Goal: Transaction & Acquisition: Purchase product/service

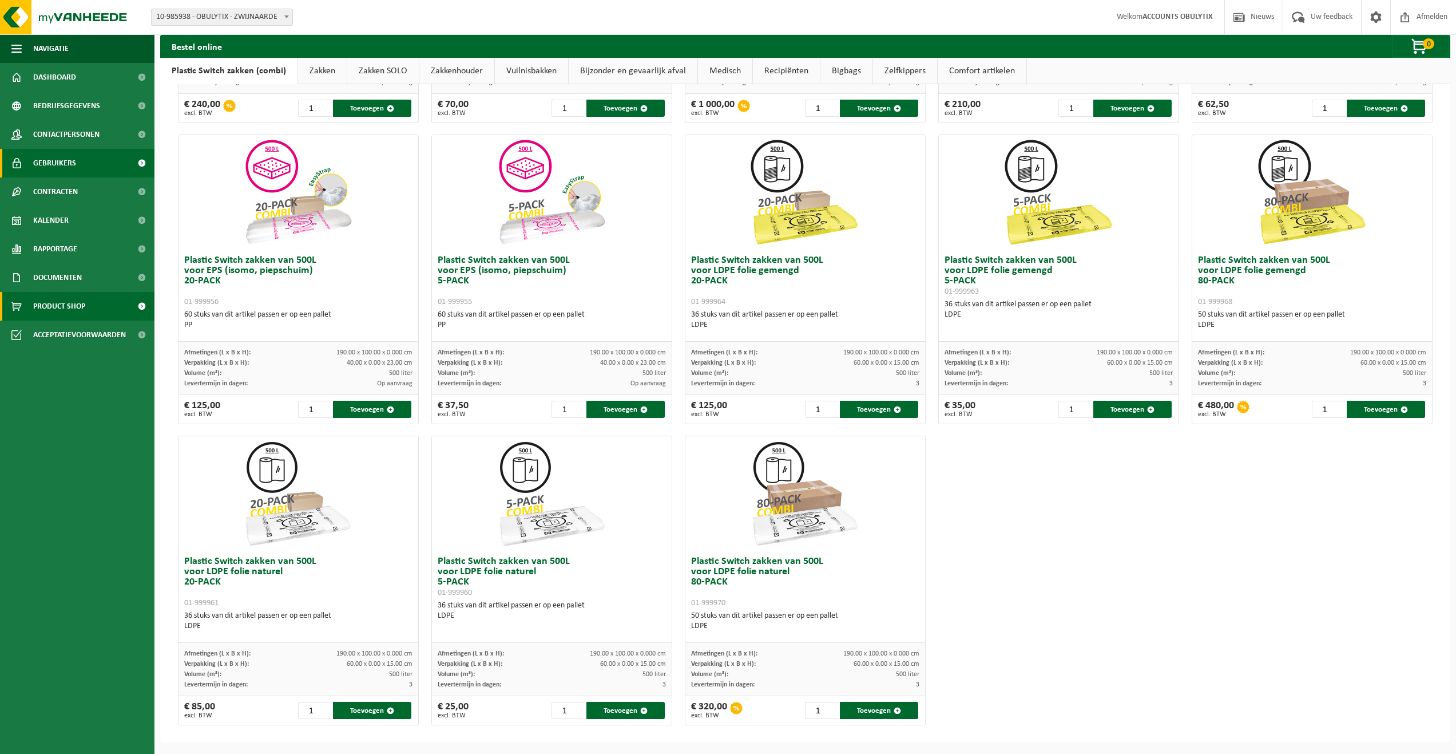
click at [64, 158] on span "Gebruikers" at bounding box center [54, 163] width 43 height 29
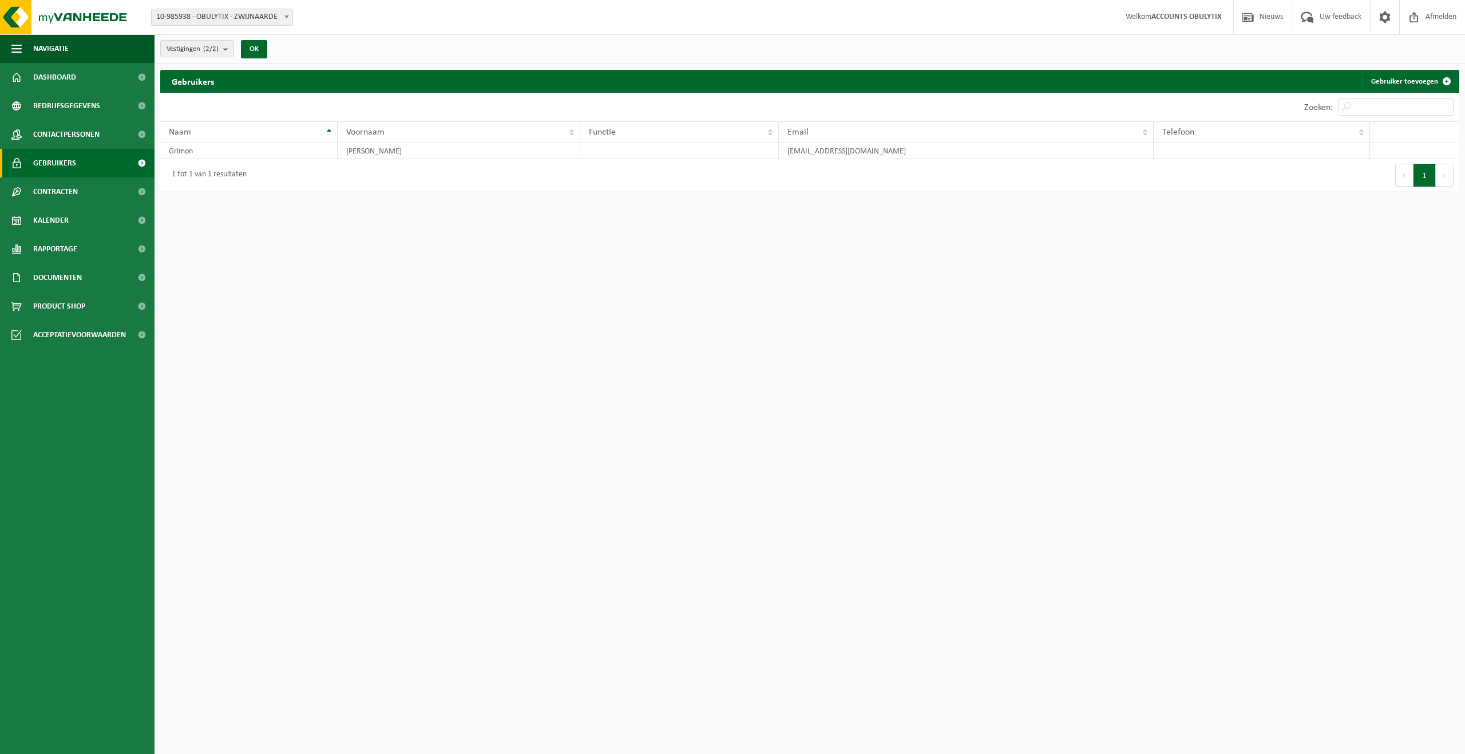
click at [1241, 197] on html "Vestiging: 10-985938 - OBULYTIX - ZWIJNAARDE 10-983479 - OBULYTIX - ZWIJNAARDE …" at bounding box center [732, 377] width 1465 height 754
click at [64, 136] on span "Contactpersonen" at bounding box center [66, 134] width 66 height 29
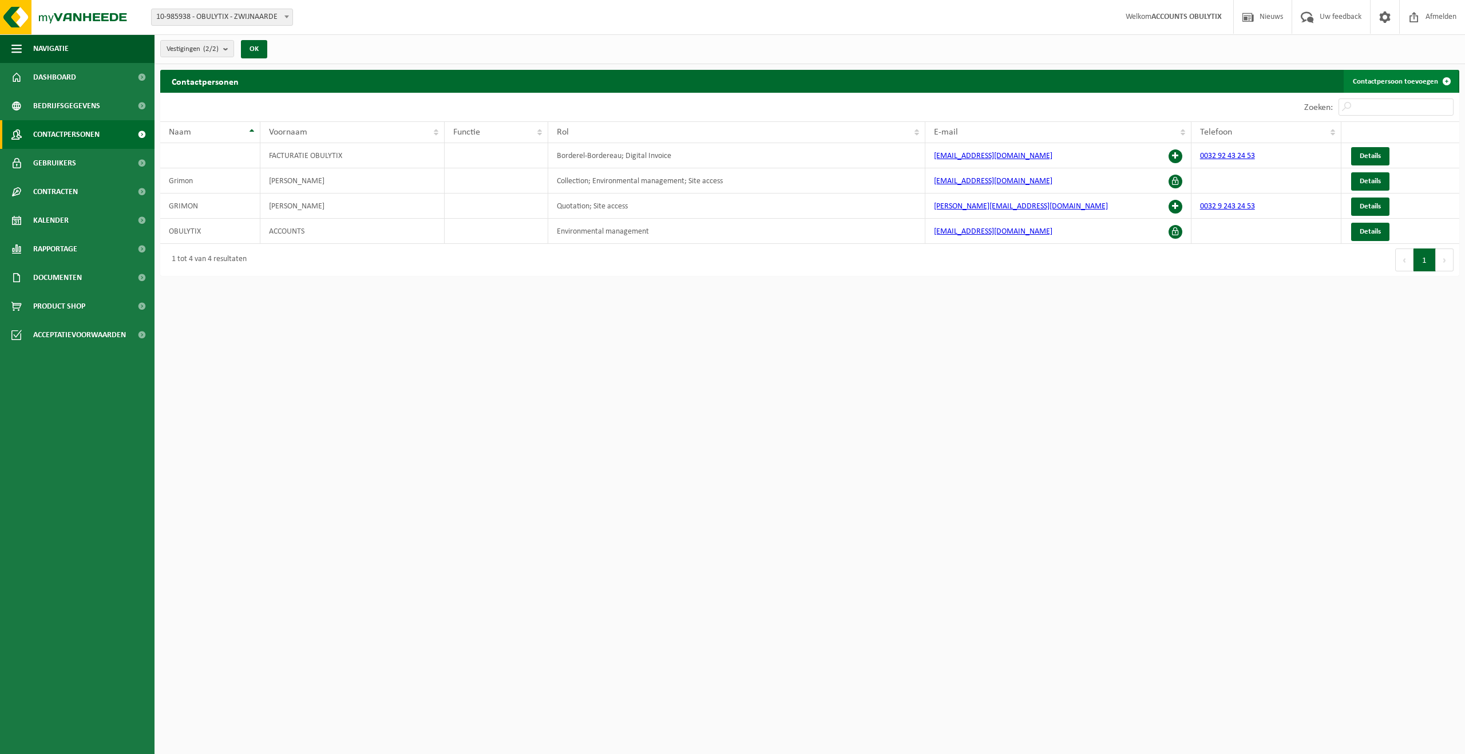
click at [1440, 82] on span at bounding box center [1446, 81] width 23 height 23
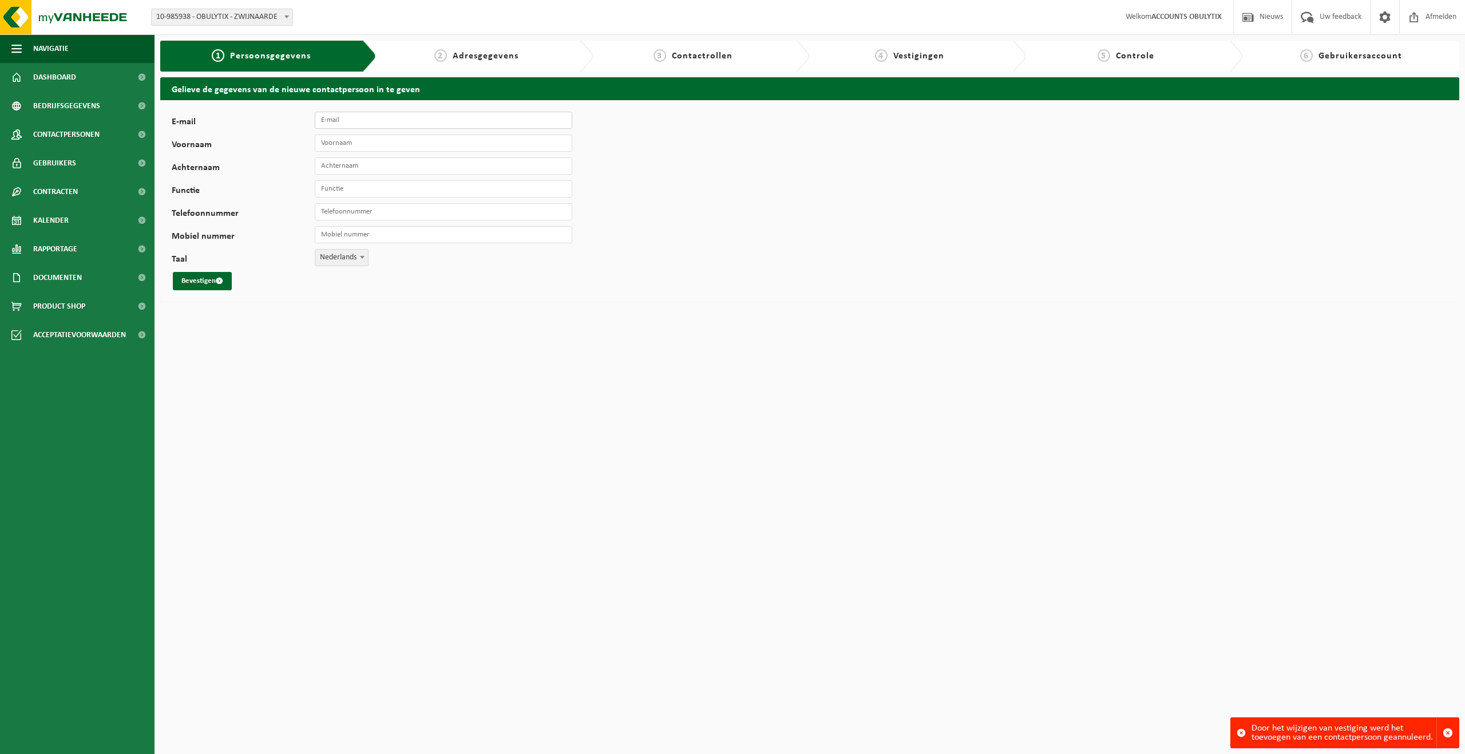
click at [406, 123] on input "E-mail" at bounding box center [443, 120] width 257 height 17
type input "jens.vanliefferinge"
type input "Jens"
type input "F"
type input "D"
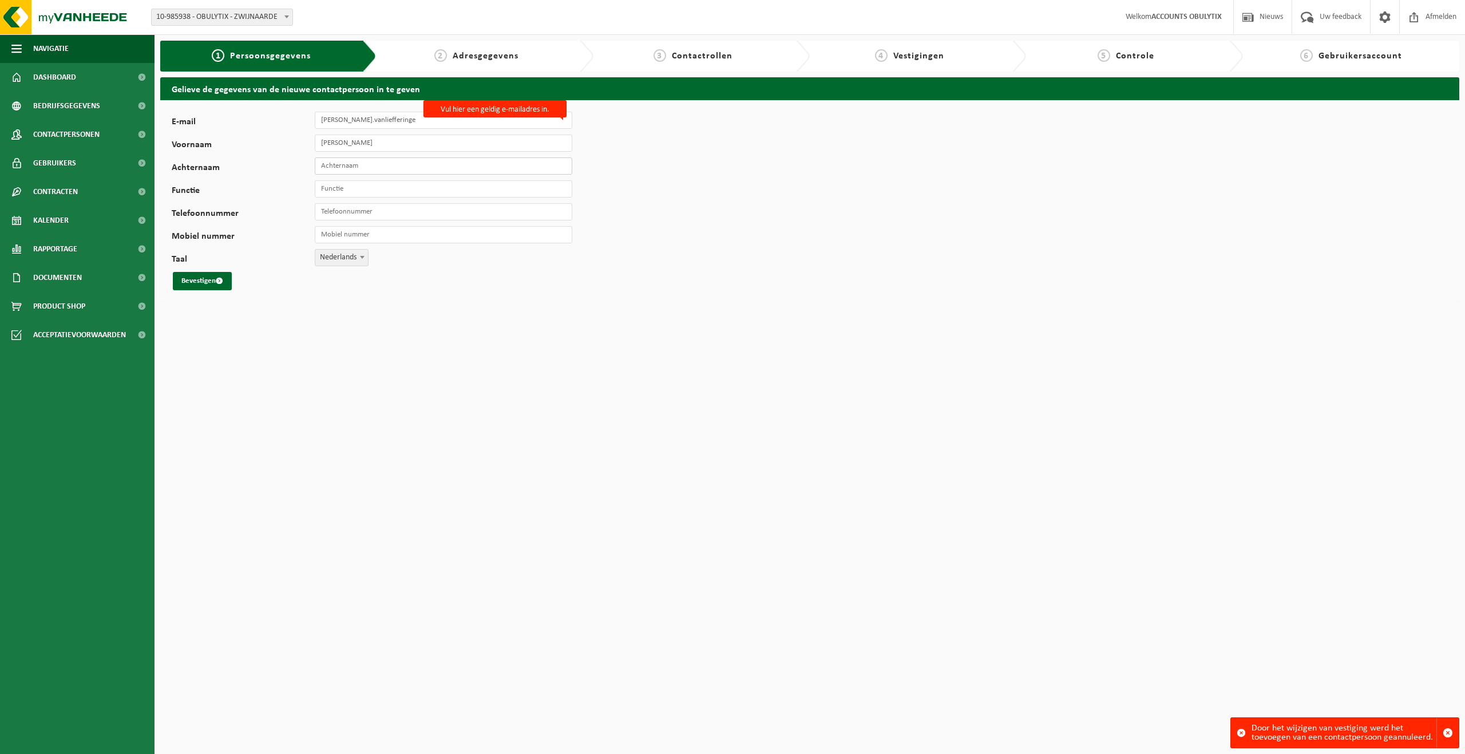
type input "F"
type input "q"
type input "Van Liefferinge"
type input "Junior"
click at [426, 121] on input "jens.vanliefferinge" at bounding box center [443, 120] width 257 height 17
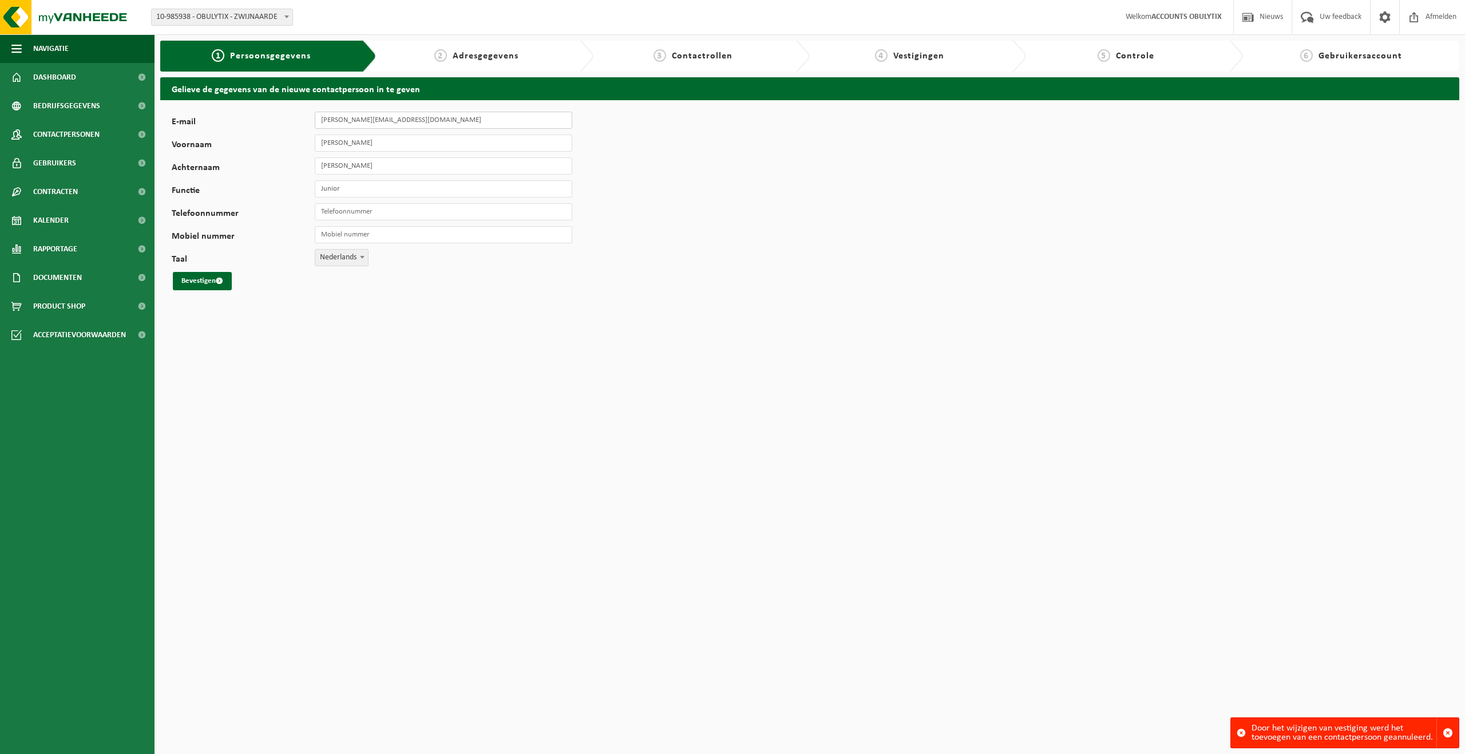
type input "jens.vanliefferinge@obulytix.com"
type input "Lab Technician"
type input "+32 473 21 21 08"
click at [405, 212] on input "+32 473 21 21 08" at bounding box center [443, 211] width 257 height 17
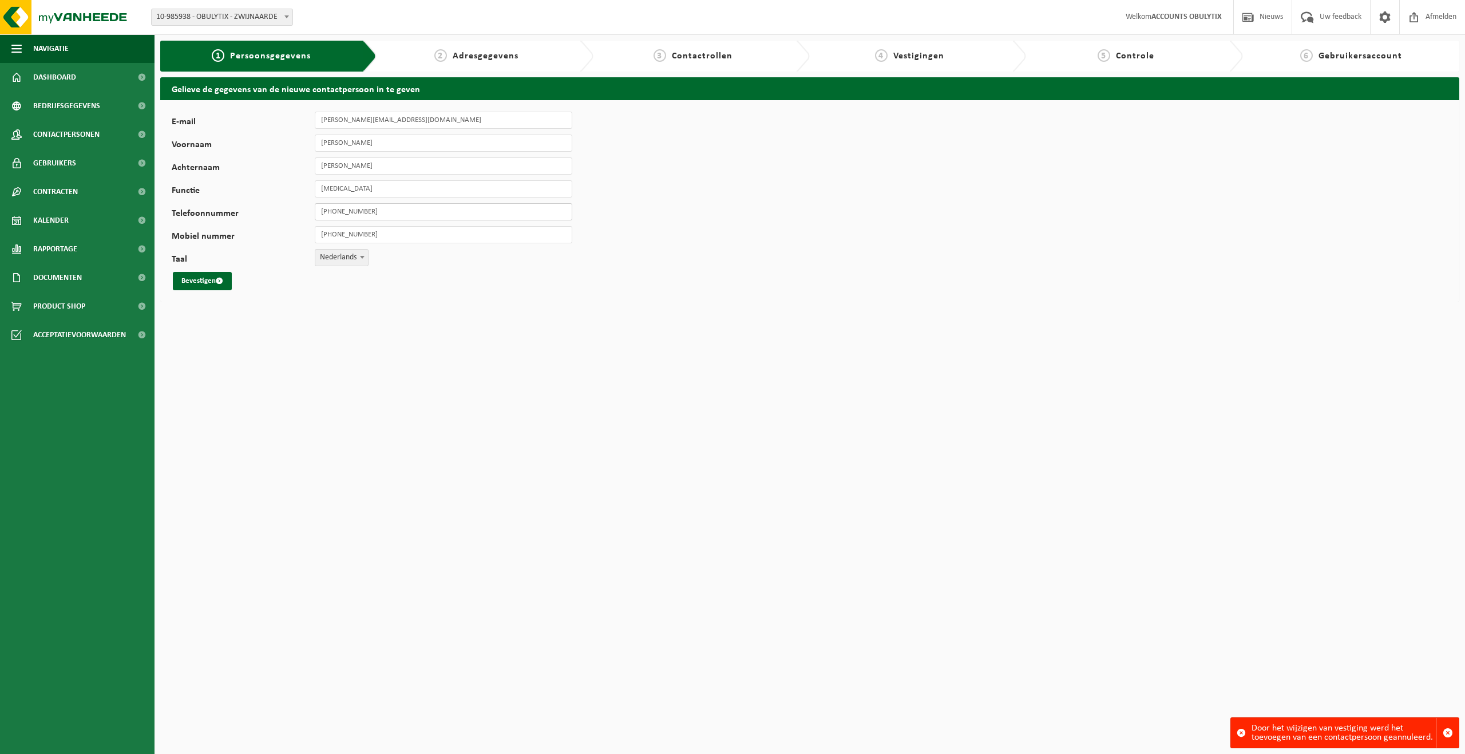
click at [405, 212] on input "+32 473 21 21 08" at bounding box center [443, 211] width 257 height 17
drag, startPoint x: 401, startPoint y: 211, endPoint x: 270, endPoint y: 224, distance: 131.2
click at [270, 224] on div "E-mail jens.vanliefferinge@obulytix.com Voornaam Jens Achternaam Van Lieffering…" at bounding box center [358, 201] width 372 height 179
drag, startPoint x: 399, startPoint y: 213, endPoint x: 251, endPoint y: 213, distance: 148.8
click at [251, 213] on div "Telefoonnummer +32 473 21 21 08" at bounding box center [378, 211] width 412 height 17
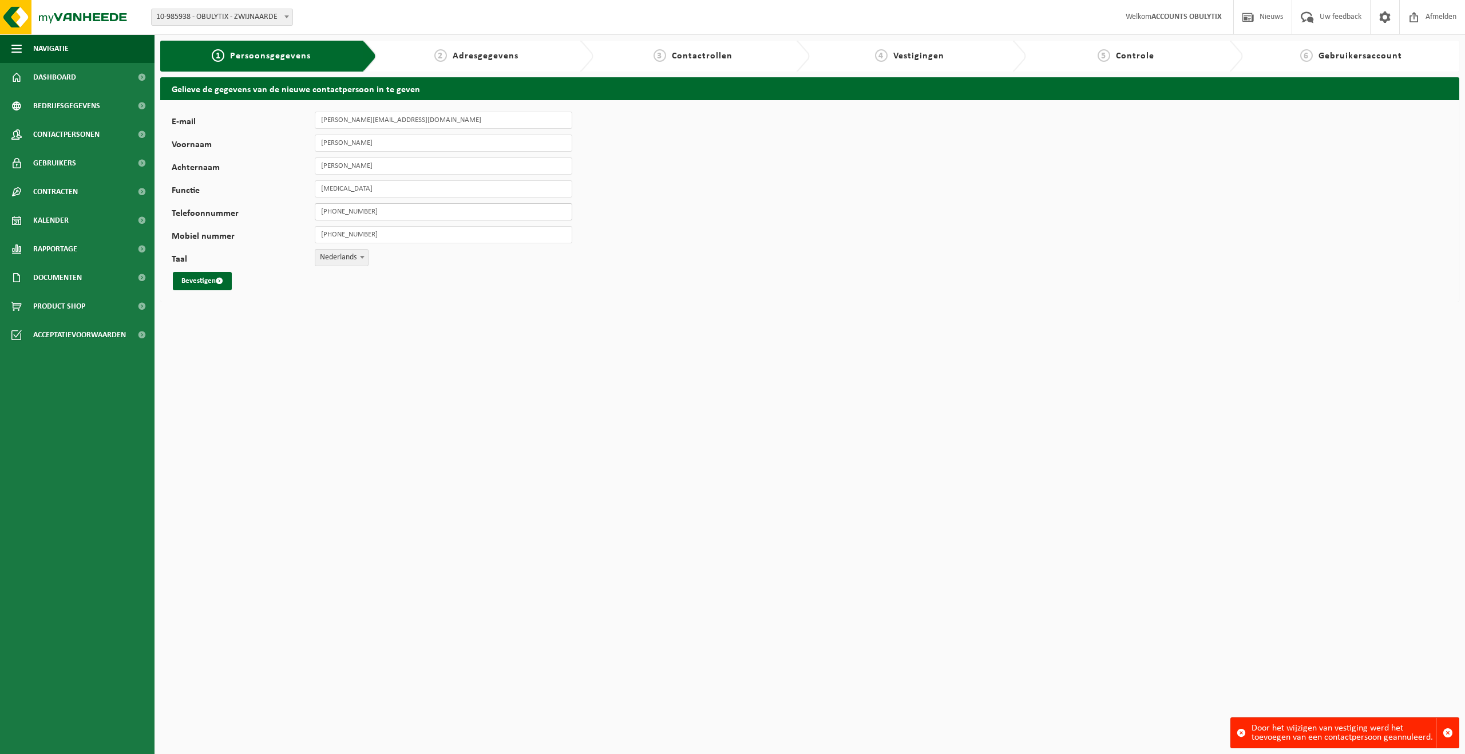
paste input "92290691"
type input "+32 9 229 06 91"
click at [216, 275] on button "Bevestigen" at bounding box center [202, 281] width 59 height 18
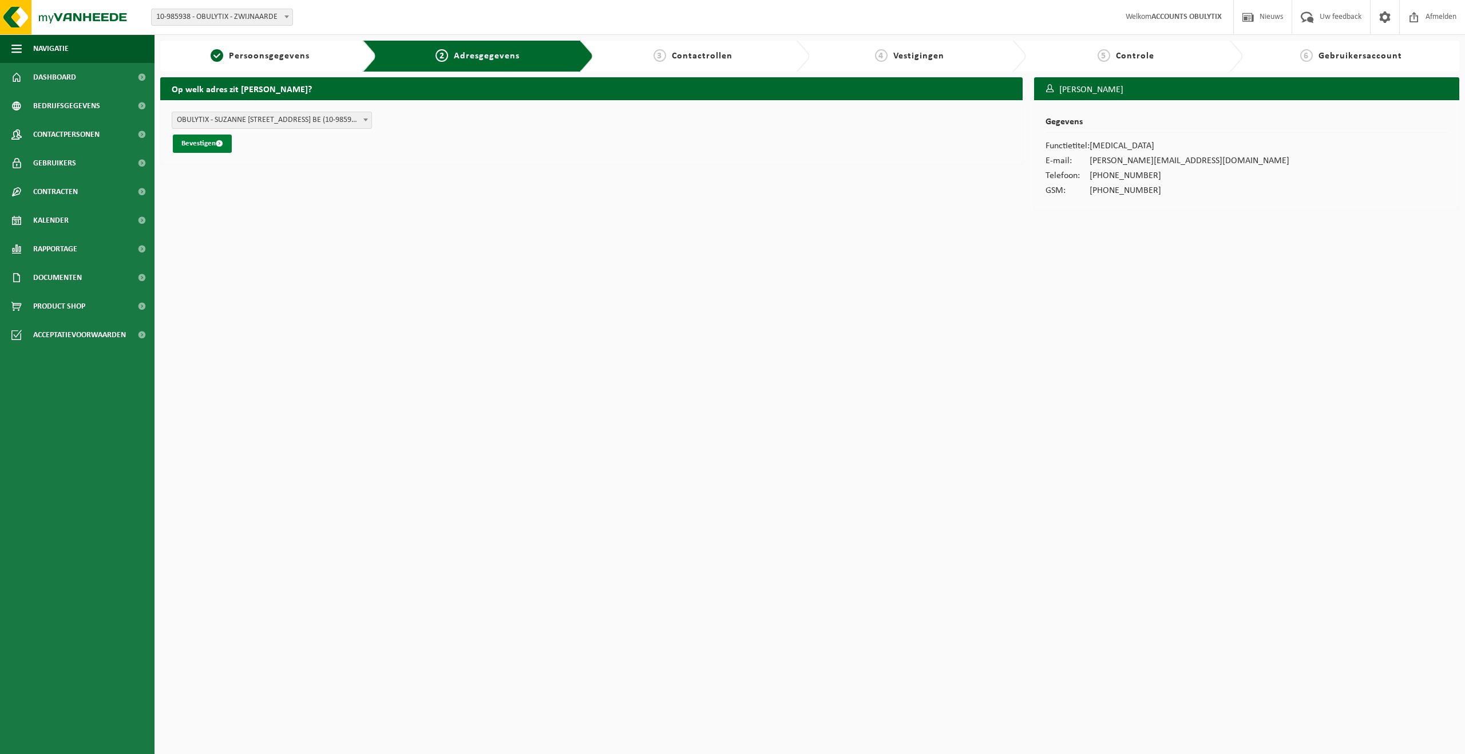
click at [213, 142] on button "Bevestigen" at bounding box center [202, 143] width 59 height 18
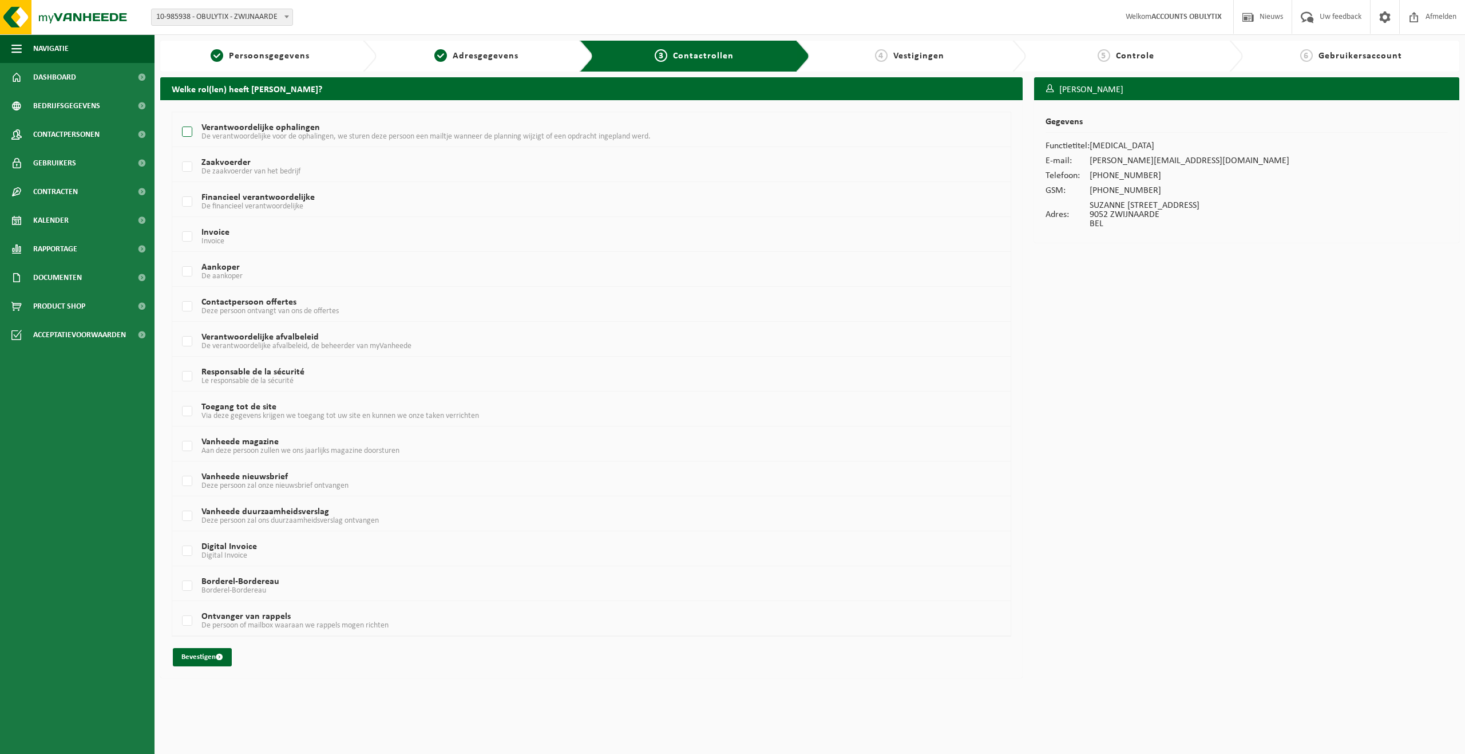
click at [356, 140] on span "De verantwoordelijke voor de ophalingen, we sturen deze persoon een mailtje wan…" at bounding box center [425, 136] width 449 height 9
click at [178, 118] on input "Verantwoordelijke ophalingen De verantwoordelijke voor de ophalingen, we sturen…" at bounding box center [177, 117] width 1 height 1
checkbox input "true"
click at [219, 346] on span "De verantwoordelijke afvalbeleid, de beheerder van myVanheede" at bounding box center [306, 346] width 210 height 9
click at [178, 327] on input "Verantwoordelijke afvalbeleid De verantwoordelijke afvalbeleid, de beheerder va…" at bounding box center [177, 327] width 1 height 1
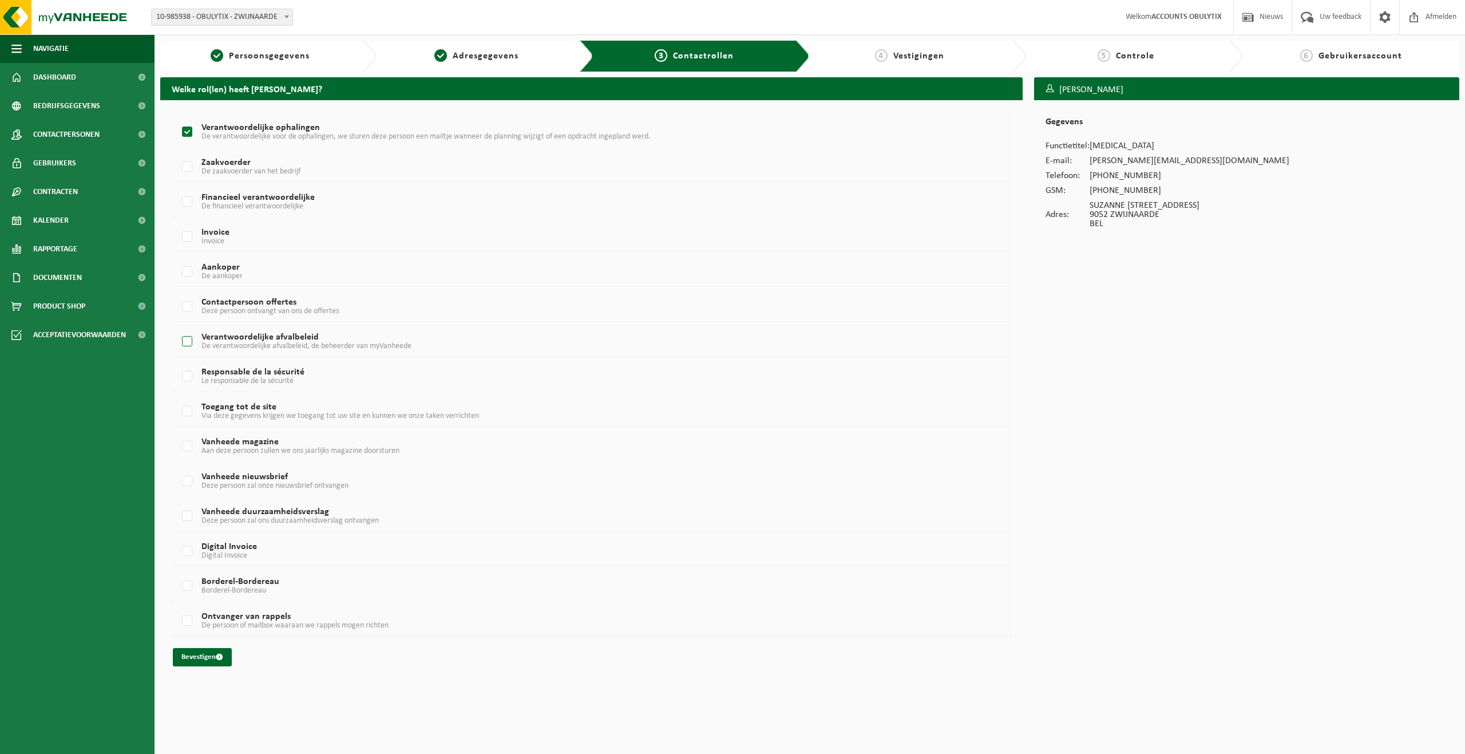
checkbox input "true"
click at [185, 448] on label "Vanheede magazine Aan deze persoon zullen we ons jaarlijks magazine doorsturen" at bounding box center [554, 446] width 749 height 17
click at [178, 432] on input "Vanheede magazine Aan deze persoon zullen we ons jaarlijks magazine doorsturen" at bounding box center [177, 431] width 1 height 1
checkbox input "true"
click at [193, 413] on label "Toegang tot de site Via deze gegevens krijgen we toegang tot uw site en kunnen …" at bounding box center [554, 411] width 749 height 17
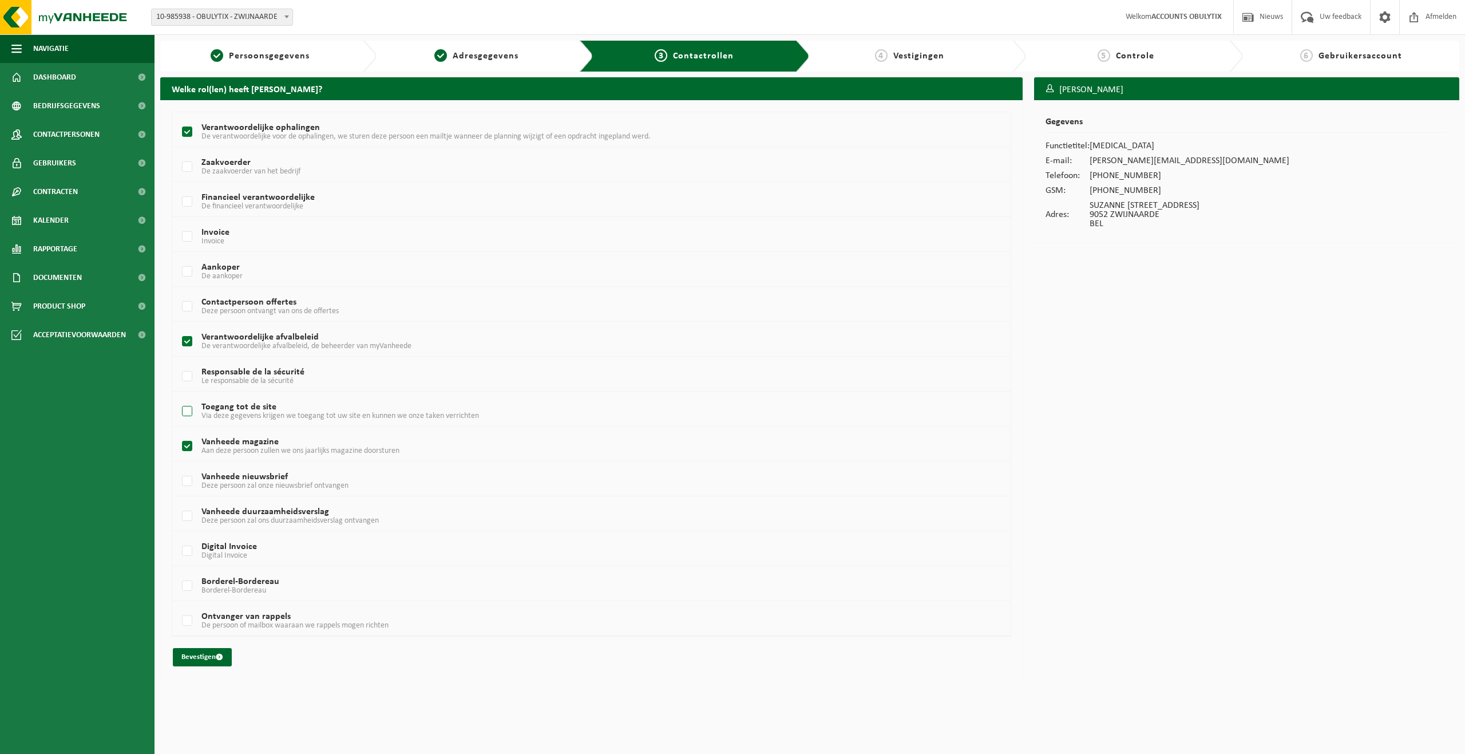
click at [178, 397] on input "Toegang tot de site Via deze gegevens krijgen we toegang tot uw site en kunnen …" at bounding box center [177, 397] width 1 height 1
checkbox input "true"
click at [214, 659] on button "Bevestigen" at bounding box center [202, 657] width 59 height 18
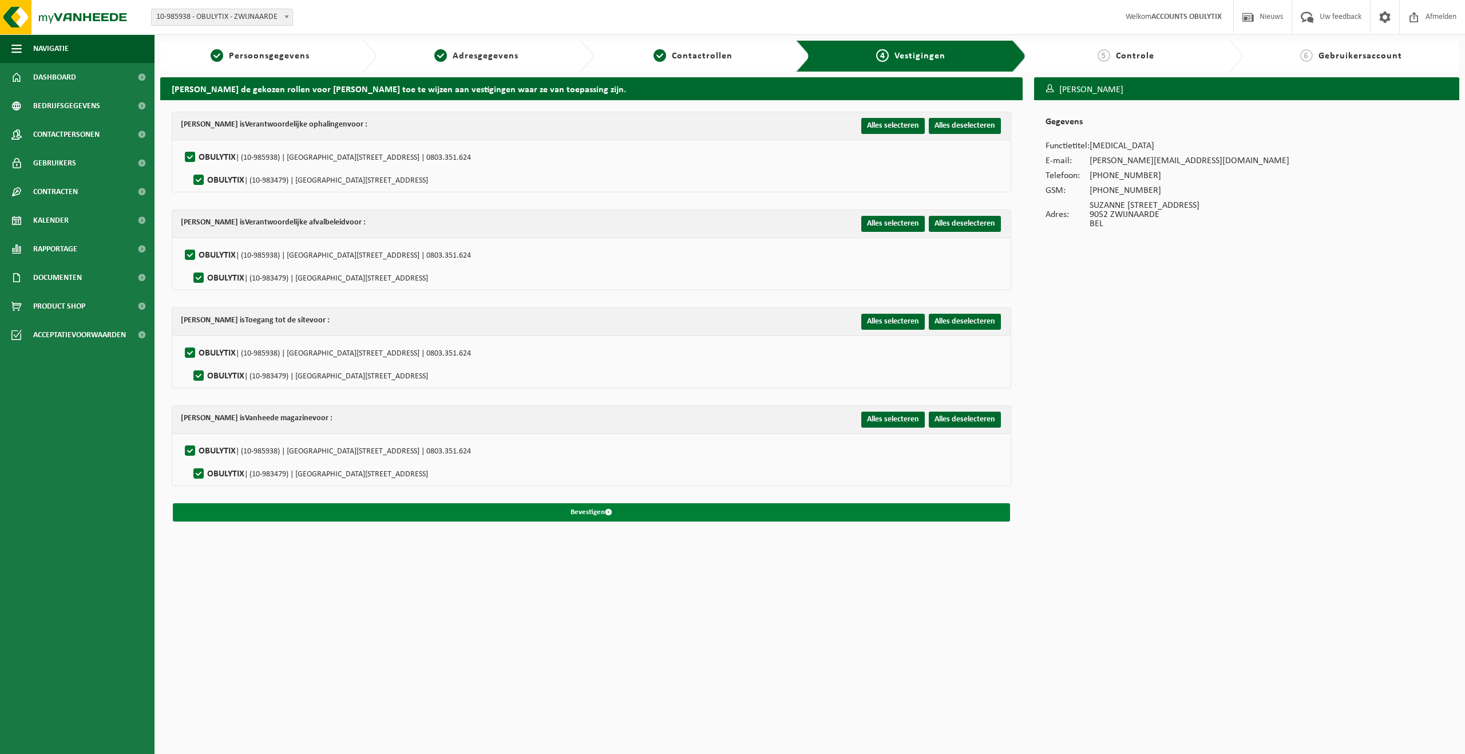
click at [632, 517] on button "Bevestigen" at bounding box center [591, 512] width 837 height 18
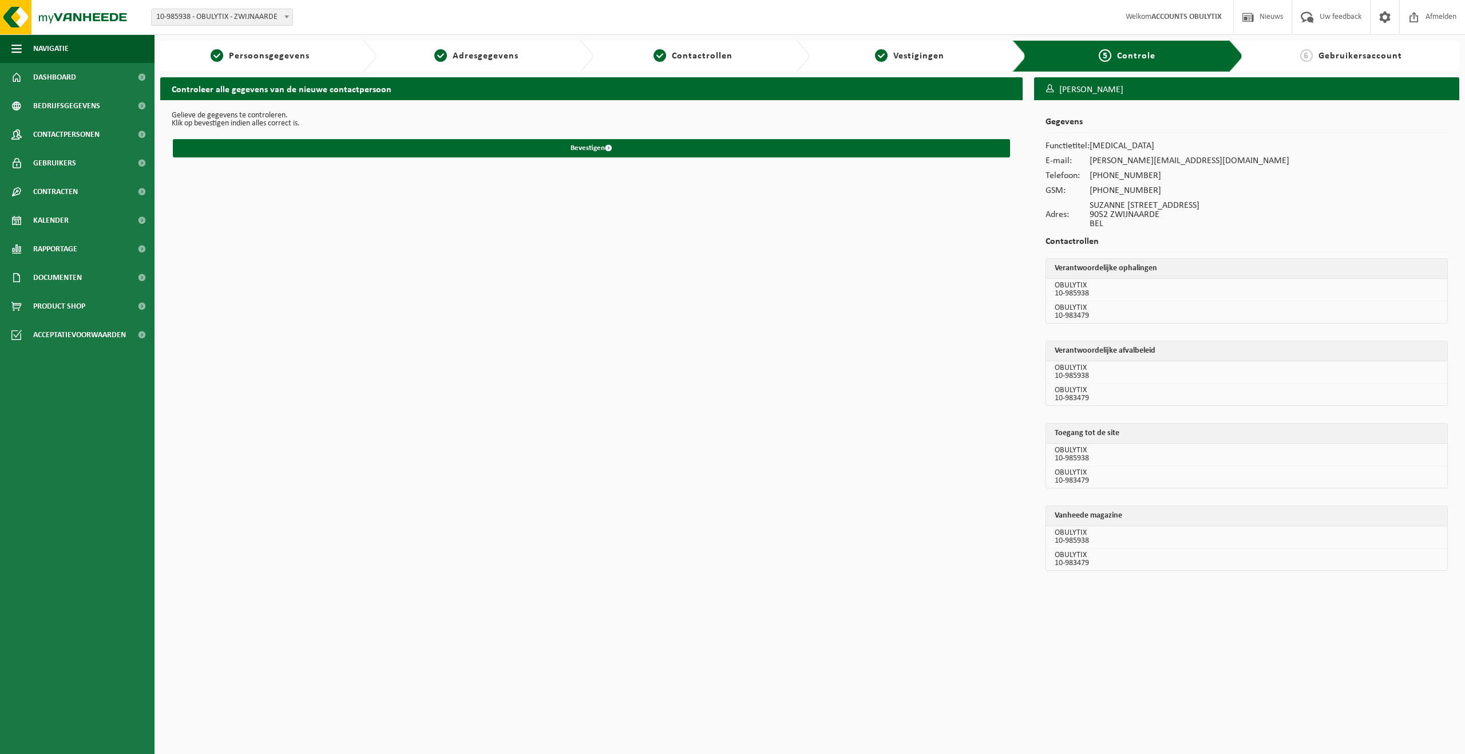
click at [256, 125] on p "Klik op bevestigen indien alles correct is." at bounding box center [591, 124] width 839 height 8
click at [590, 144] on button "Bevestigen" at bounding box center [591, 148] width 837 height 18
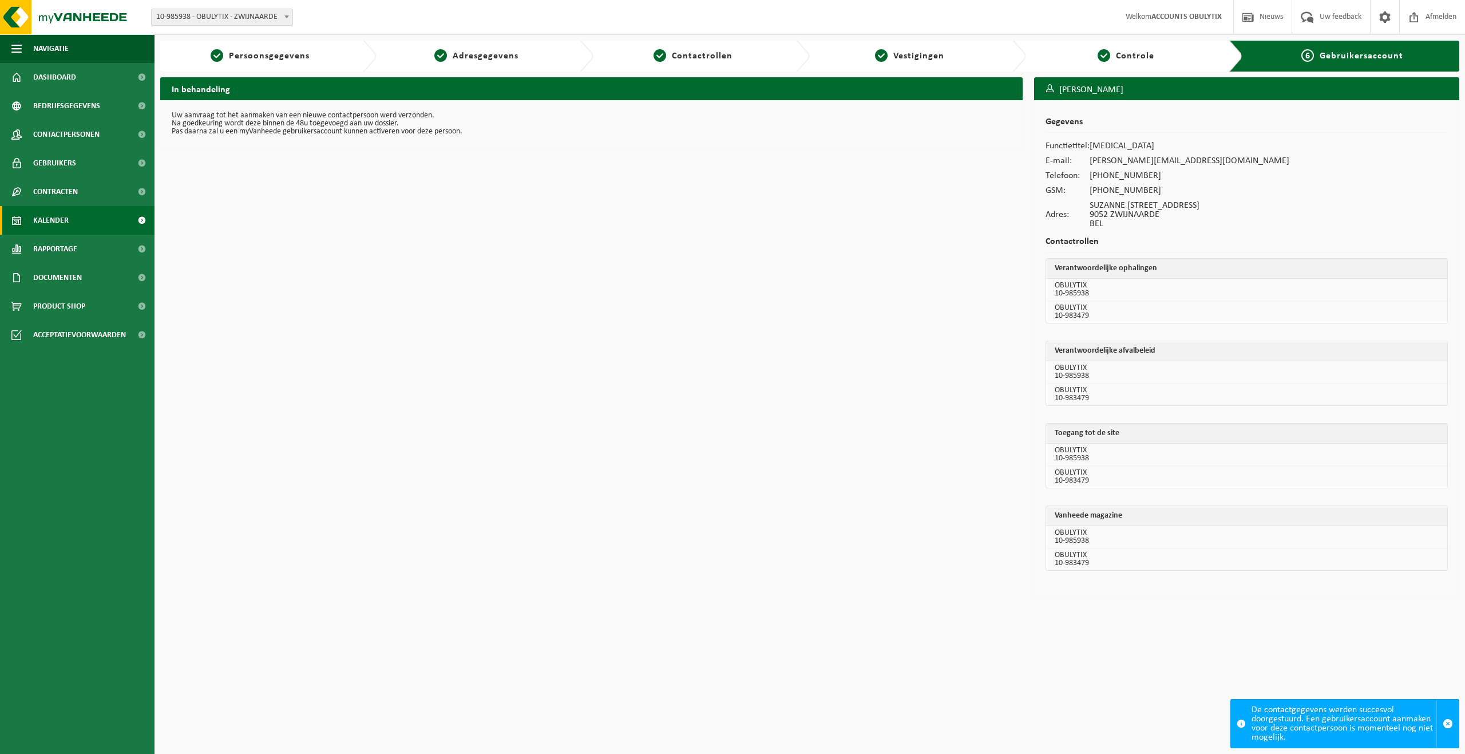
click at [67, 228] on span "Kalender" at bounding box center [50, 220] width 35 height 29
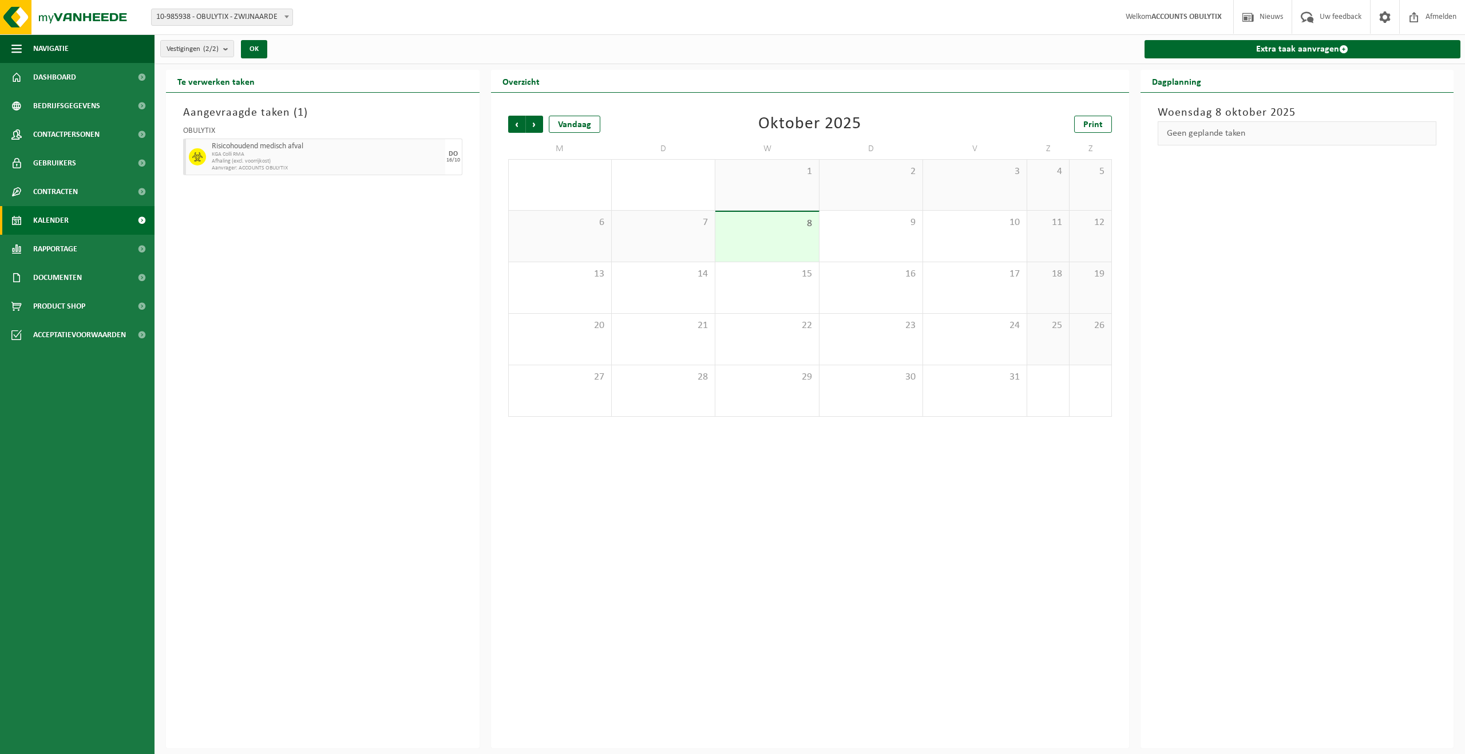
click at [359, 150] on span "Risicohoudend medisch afval" at bounding box center [327, 146] width 231 height 9
click at [268, 155] on span "KGA Colli RMA" at bounding box center [327, 154] width 231 height 7
click at [187, 151] on div at bounding box center [196, 156] width 26 height 37
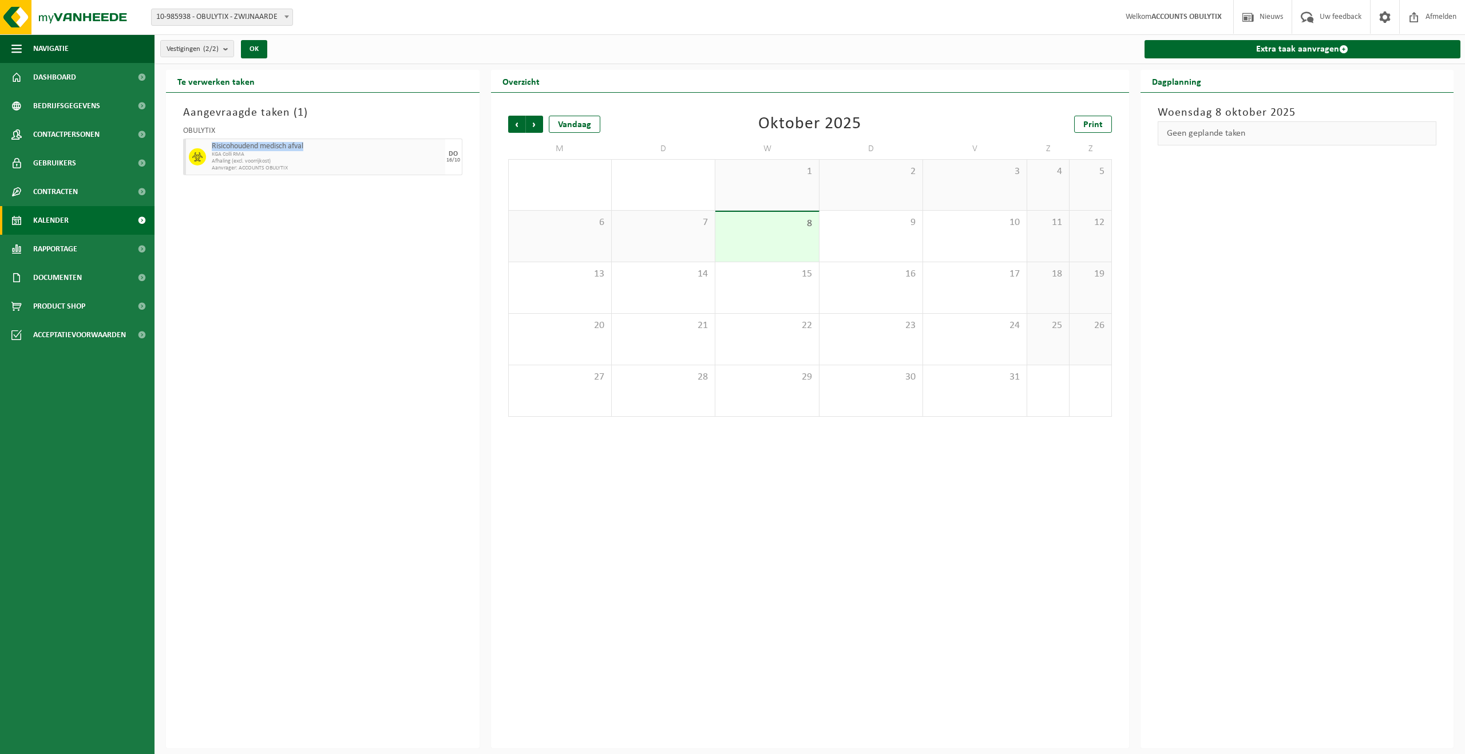
click at [187, 151] on div at bounding box center [196, 156] width 26 height 37
click at [308, 191] on div "Aangevraagde taken ( 1 ) OBULYTIX Risicohoudend medisch afval KGA Colli RMA Afh…" at bounding box center [323, 420] width 314 height 655
click at [295, 168] on span "Aanvrager: ACCOUNTS OBULYTIX" at bounding box center [327, 168] width 231 height 7
click at [296, 188] on div "Aangevraagde taken ( 1 ) OBULYTIX Risicohoudend medisch afval KGA Colli RMA Afh…" at bounding box center [323, 420] width 314 height 655
click at [62, 142] on span "Contactpersonen" at bounding box center [66, 134] width 66 height 29
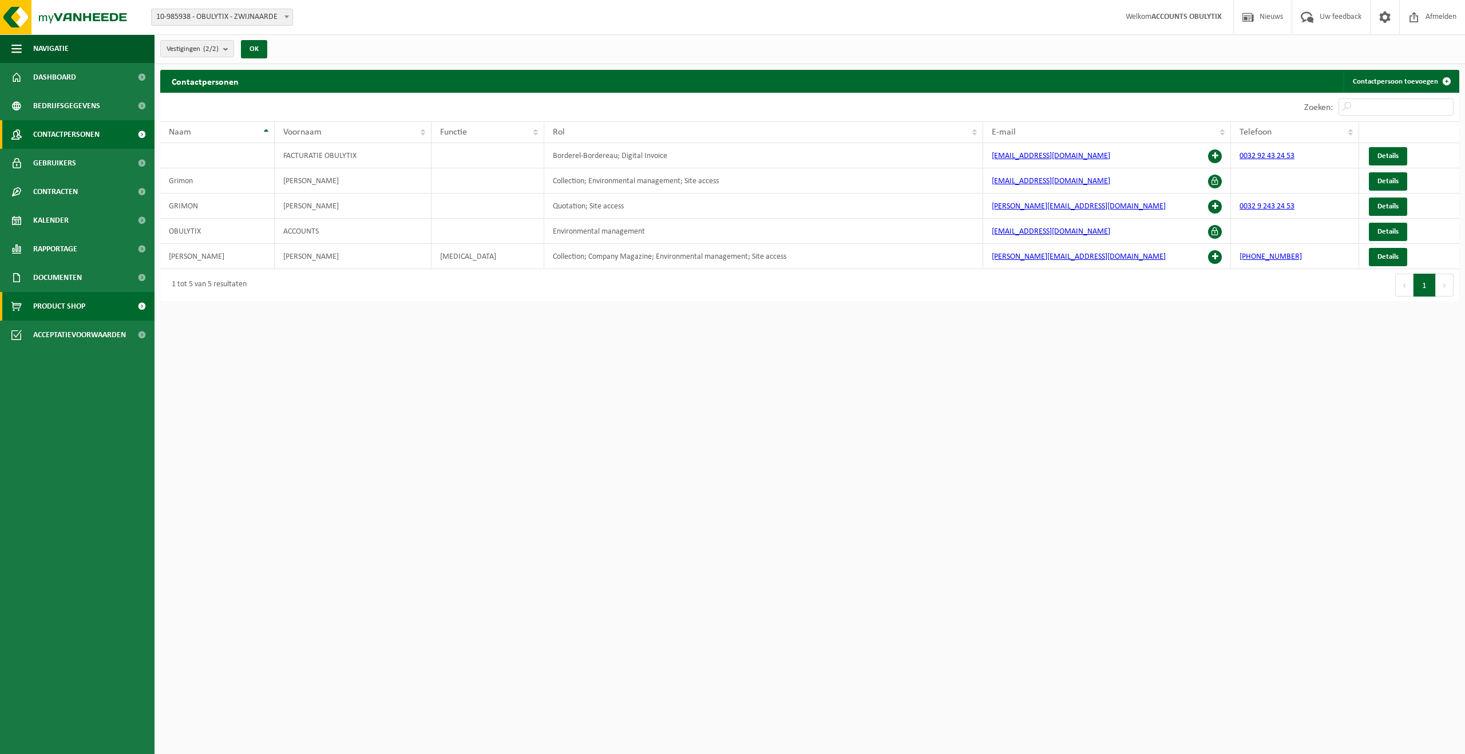
click at [84, 304] on span "Product Shop" at bounding box center [59, 306] width 52 height 29
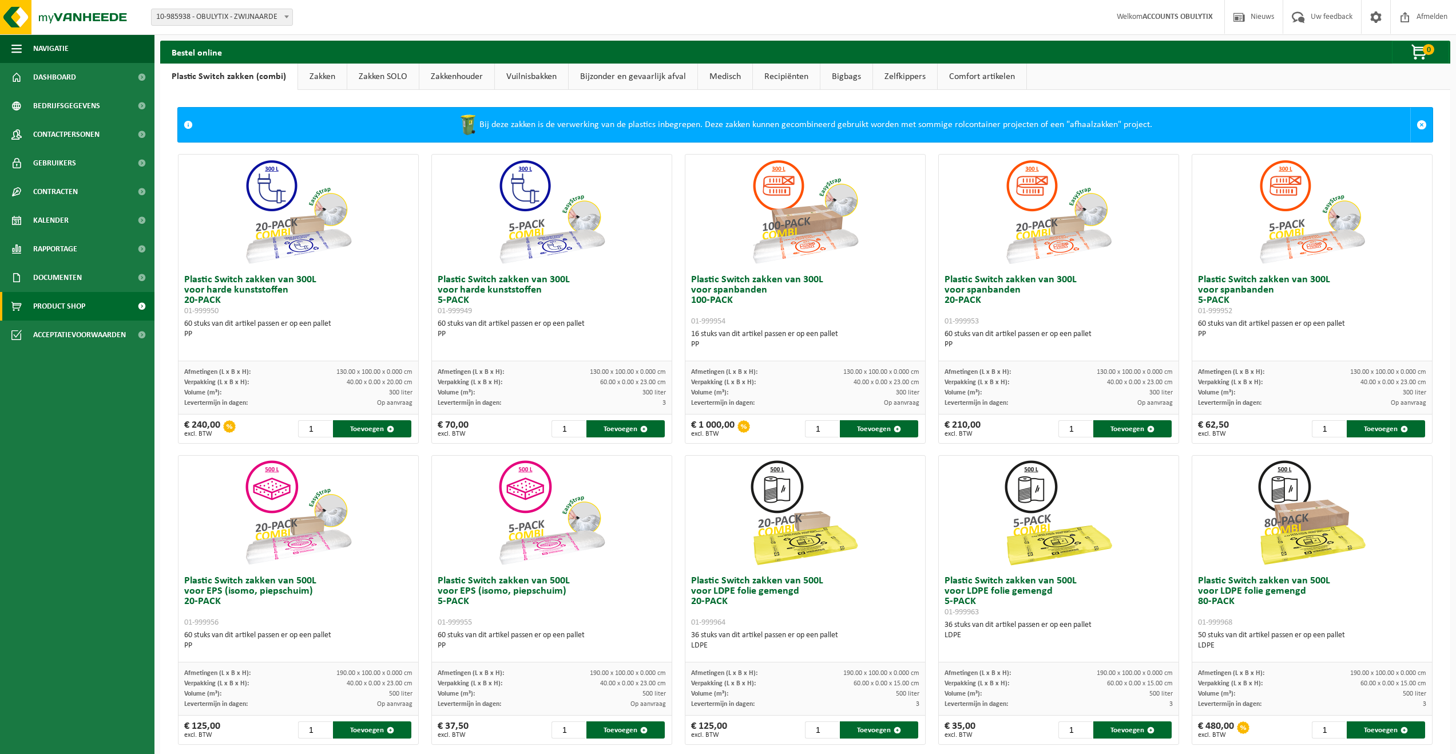
click at [744, 81] on link "Medisch" at bounding box center [725, 77] width 54 height 26
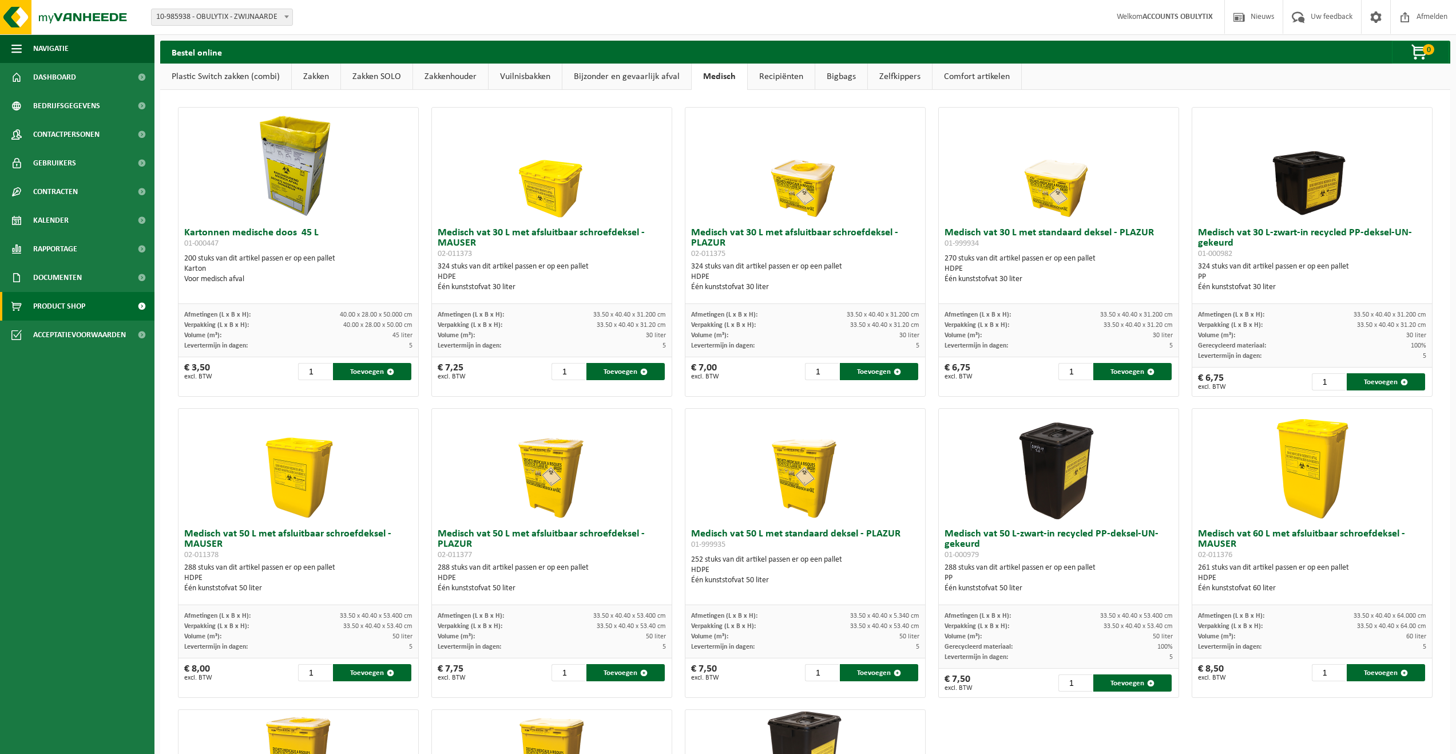
click at [550, 83] on link "Vuilnisbakken" at bounding box center [525, 77] width 73 height 26
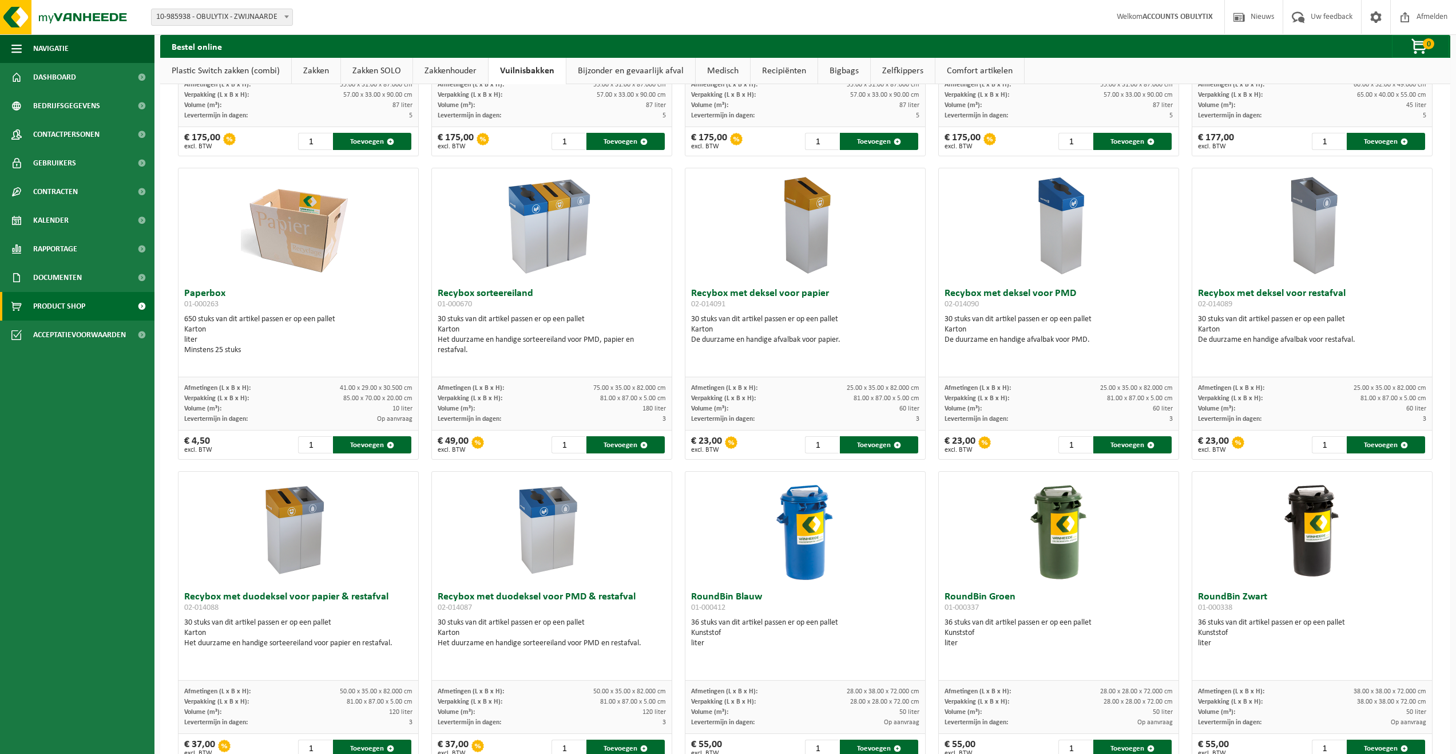
scroll to position [286, 0]
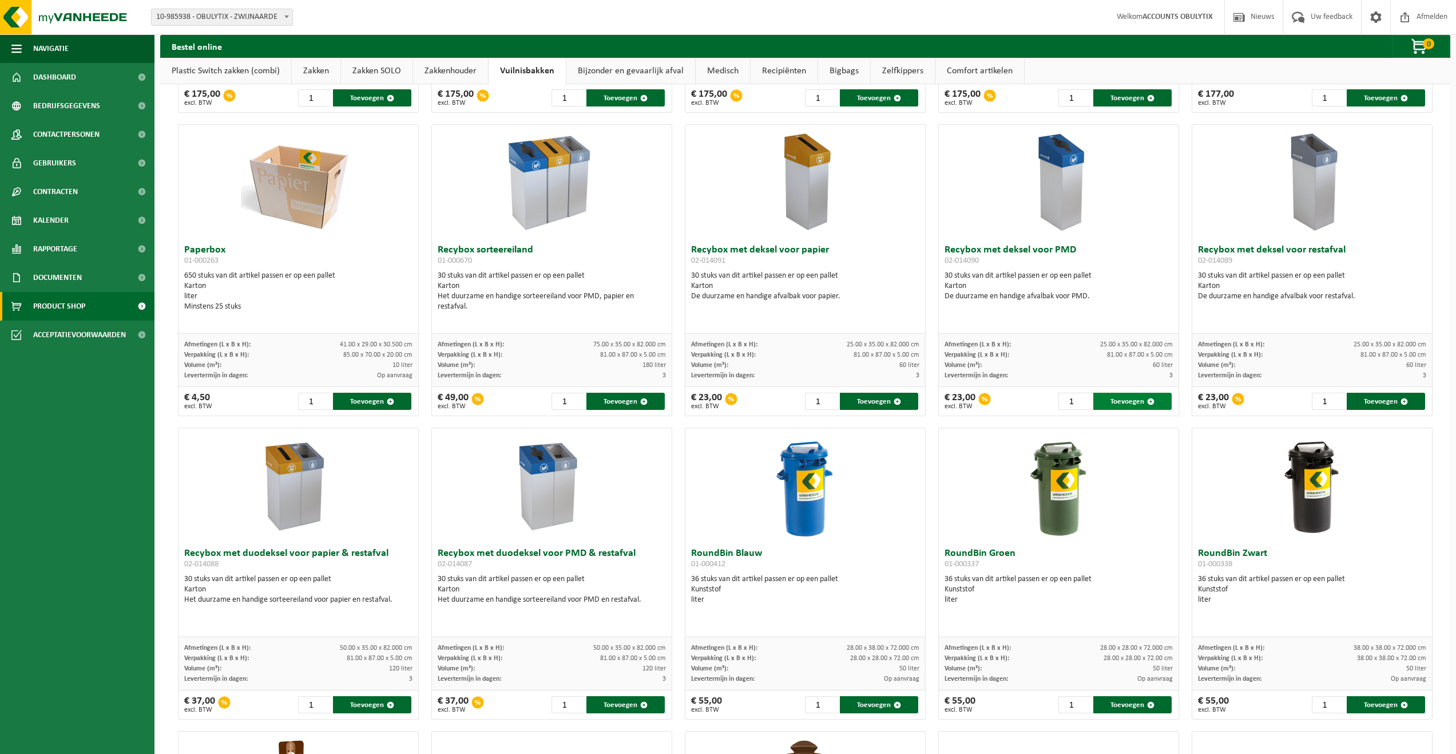
click at [1120, 405] on button "Toevoegen" at bounding box center [1132, 401] width 78 height 17
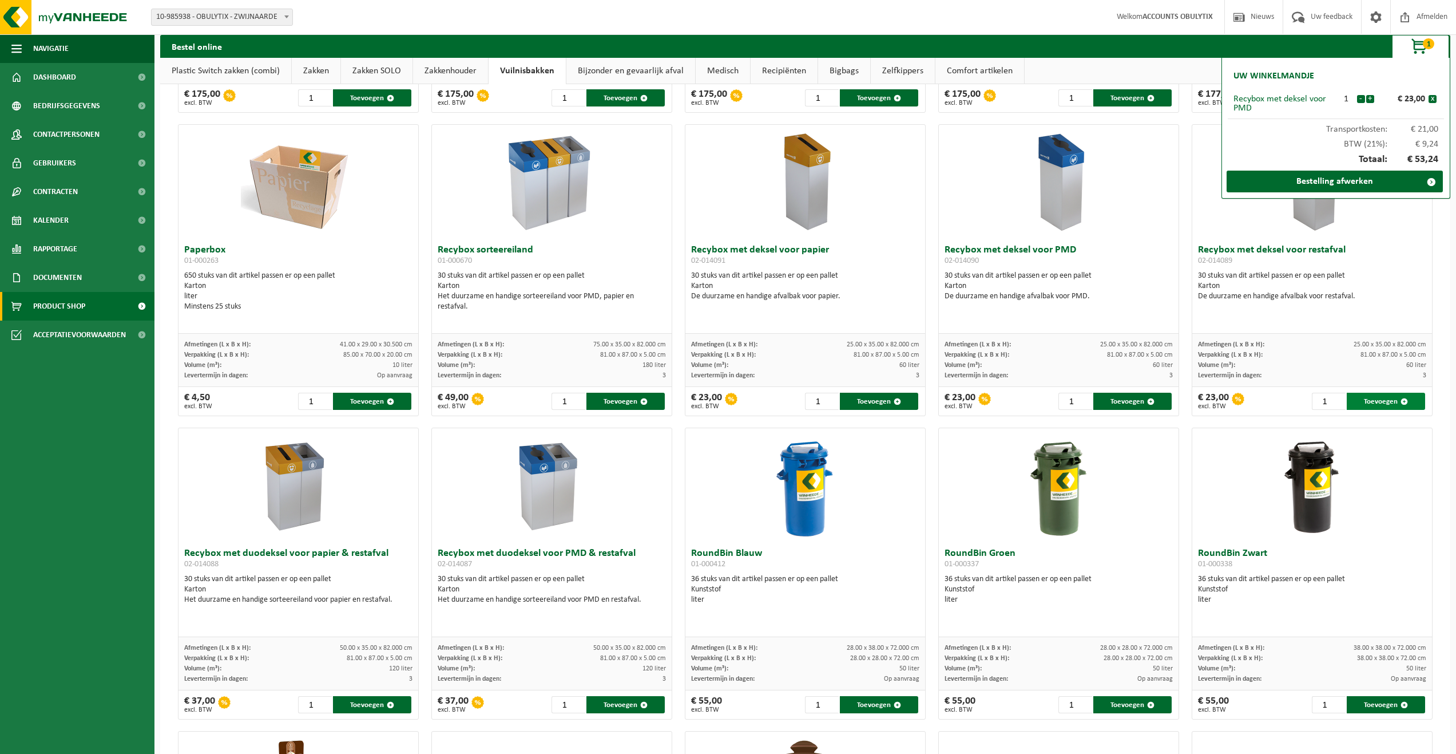
click at [1367, 401] on button "Toevoegen" at bounding box center [1386, 401] width 78 height 17
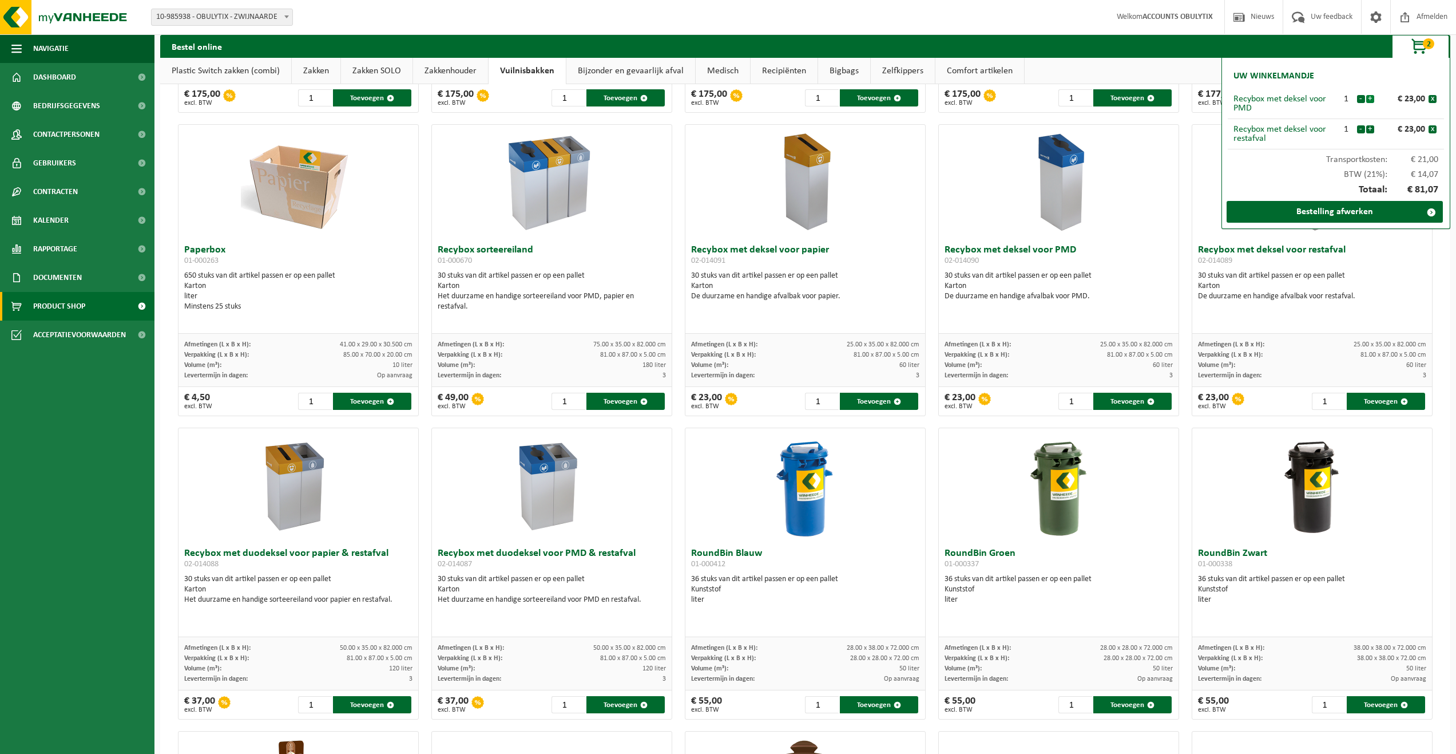
click at [1370, 99] on button "+" at bounding box center [1370, 99] width 8 height 8
click at [1369, 128] on button "+" at bounding box center [1370, 129] width 8 height 8
click at [1362, 128] on button "-" at bounding box center [1361, 129] width 8 height 8
click at [1358, 100] on button "-" at bounding box center [1361, 99] width 8 height 8
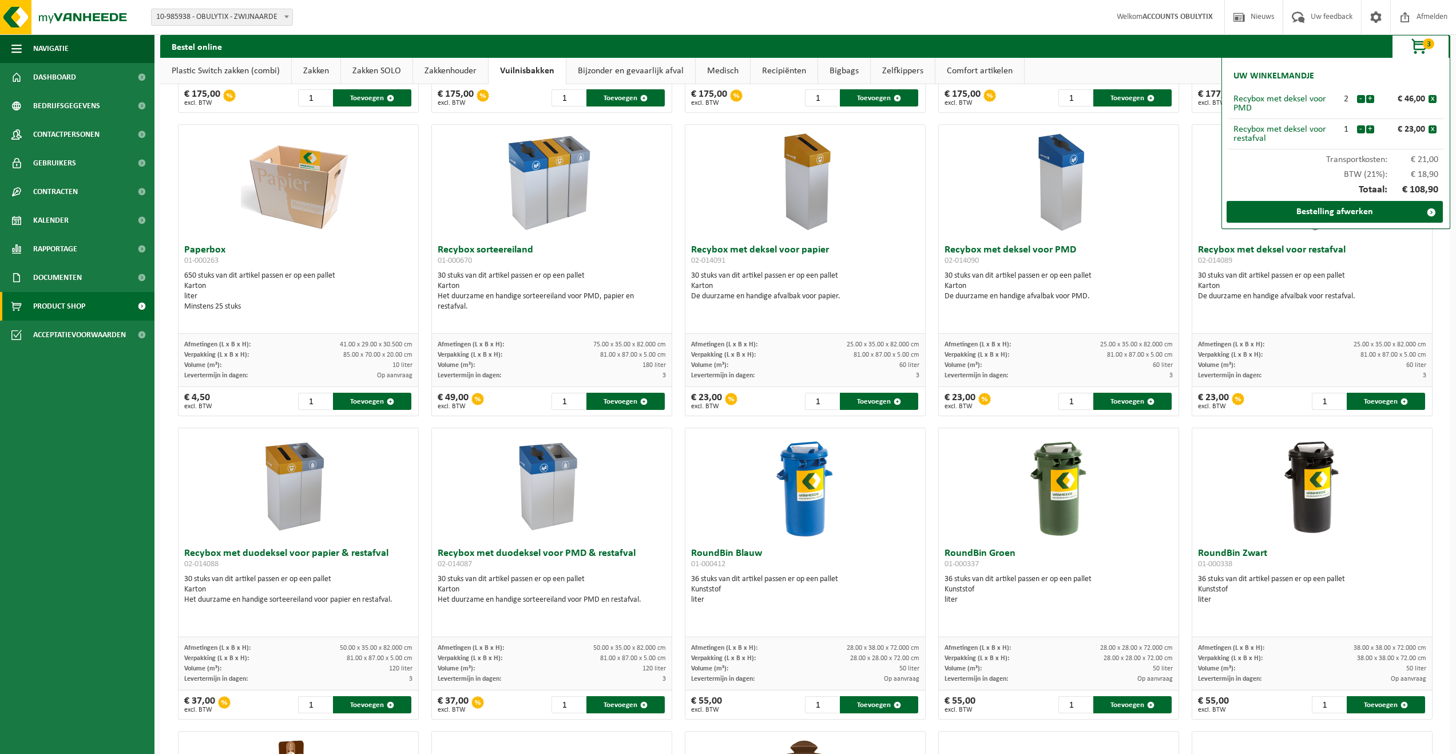
click at [1358, 100] on button "-" at bounding box center [1361, 99] width 8 height 8
click at [1367, 128] on button "+" at bounding box center [1370, 129] width 8 height 8
click at [1363, 127] on button "-" at bounding box center [1361, 129] width 8 height 8
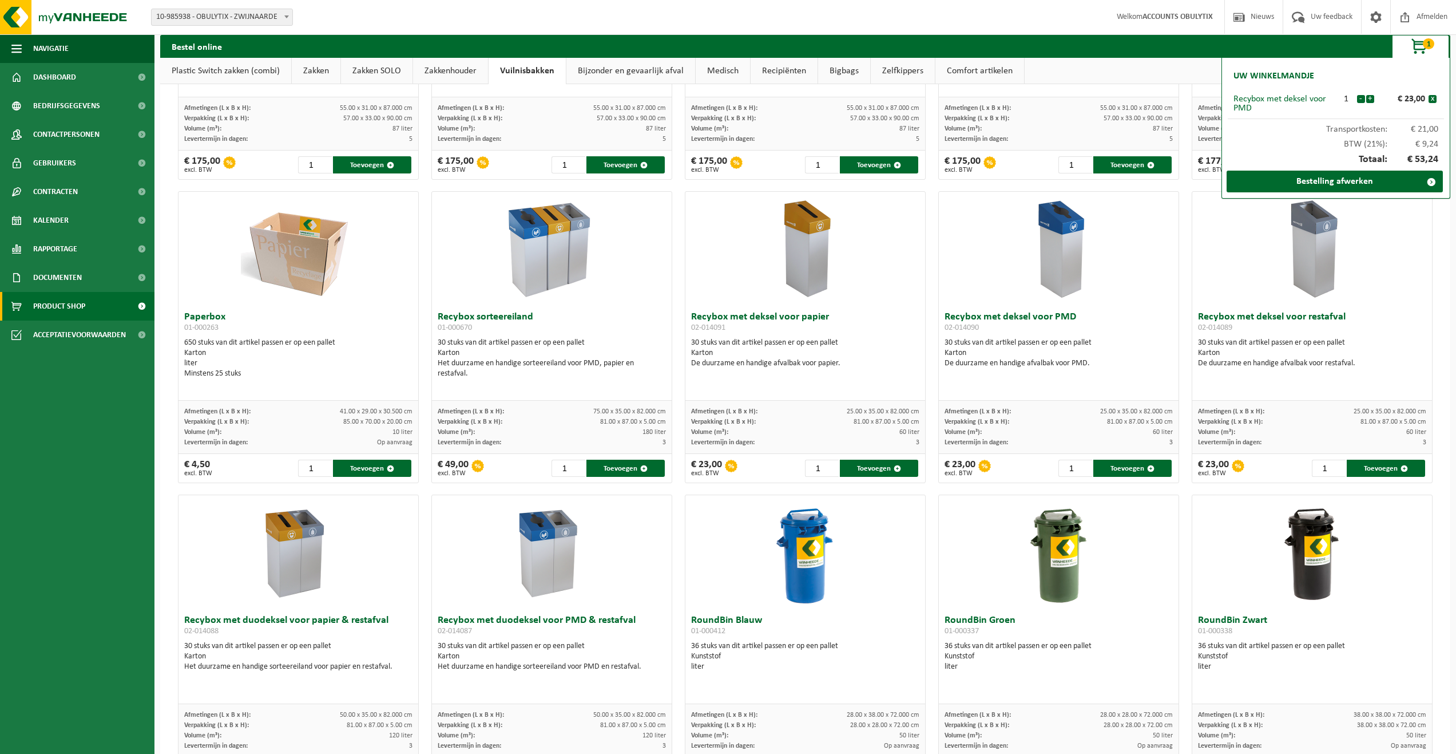
scroll to position [114, 0]
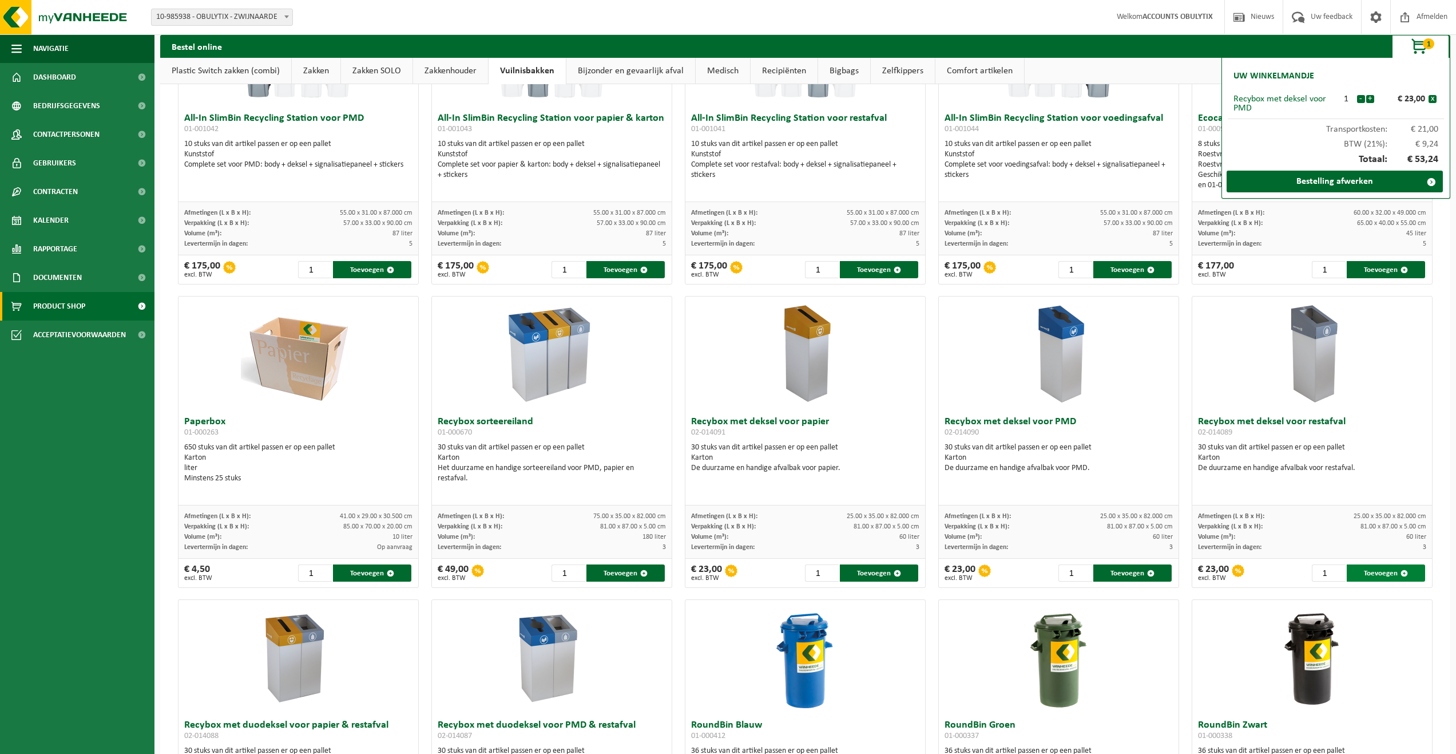
click at [1347, 576] on button "Toevoegen" at bounding box center [1386, 572] width 78 height 17
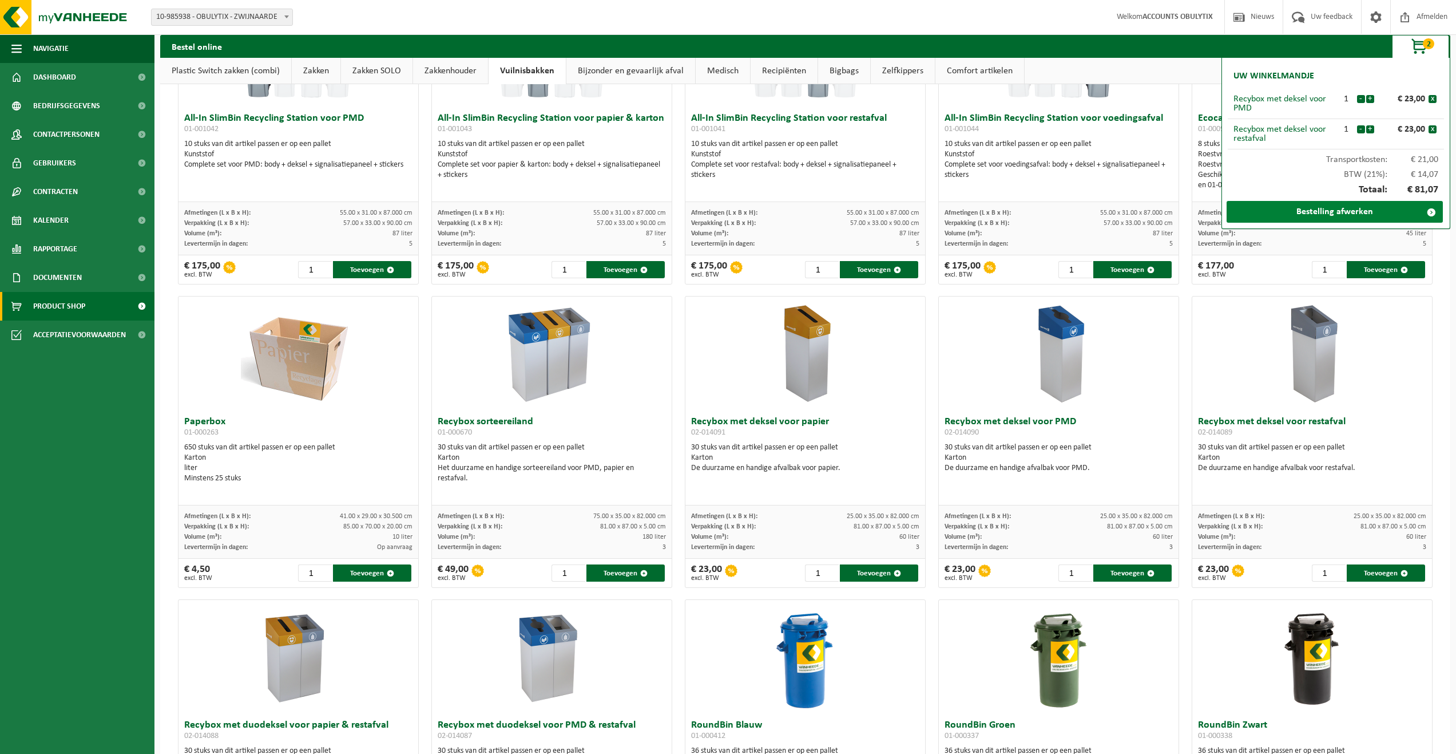
click at [1274, 206] on link "Bestelling afwerken" at bounding box center [1335, 212] width 216 height 22
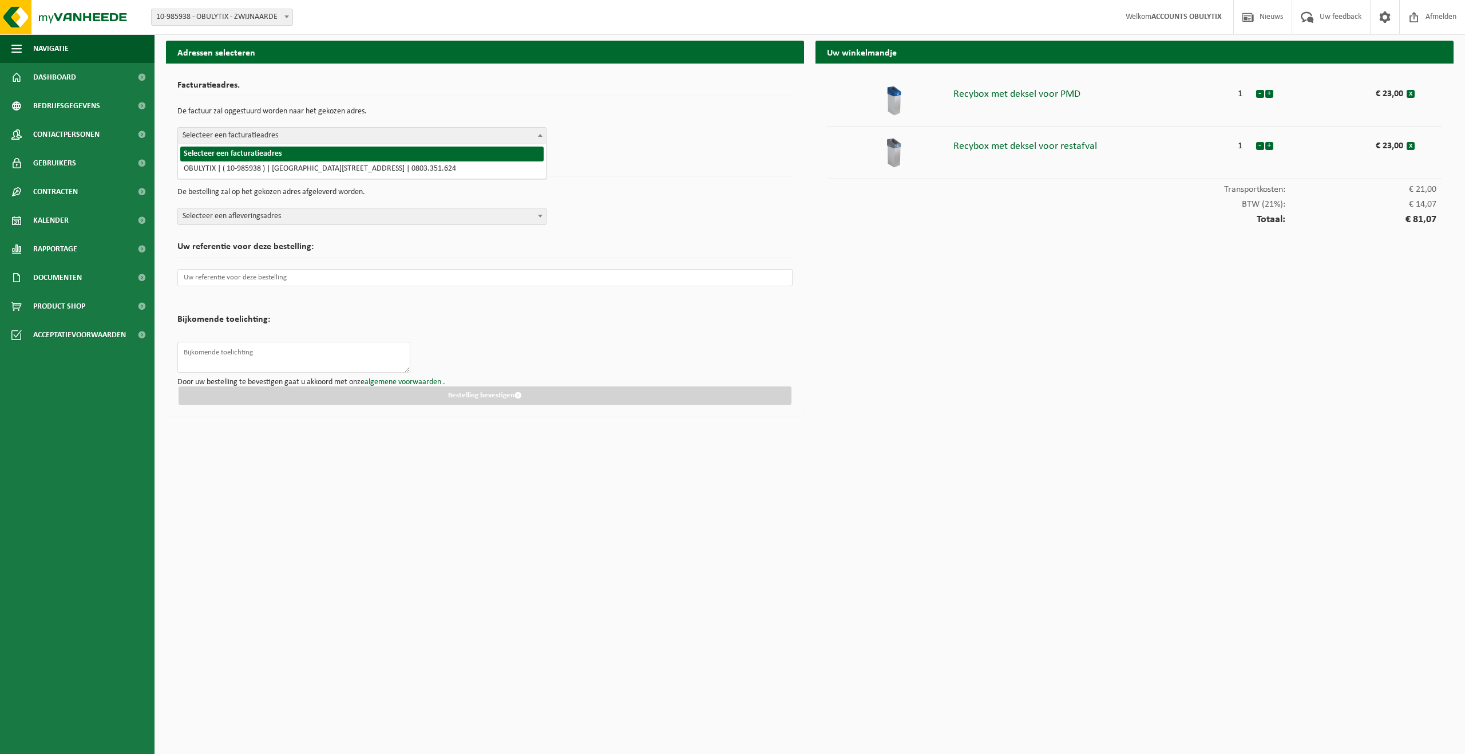
click at [278, 139] on span "Selecteer een facturatieadres" at bounding box center [362, 136] width 368 height 16
select select "165403"
click at [289, 279] on input "text" at bounding box center [484, 277] width 615 height 17
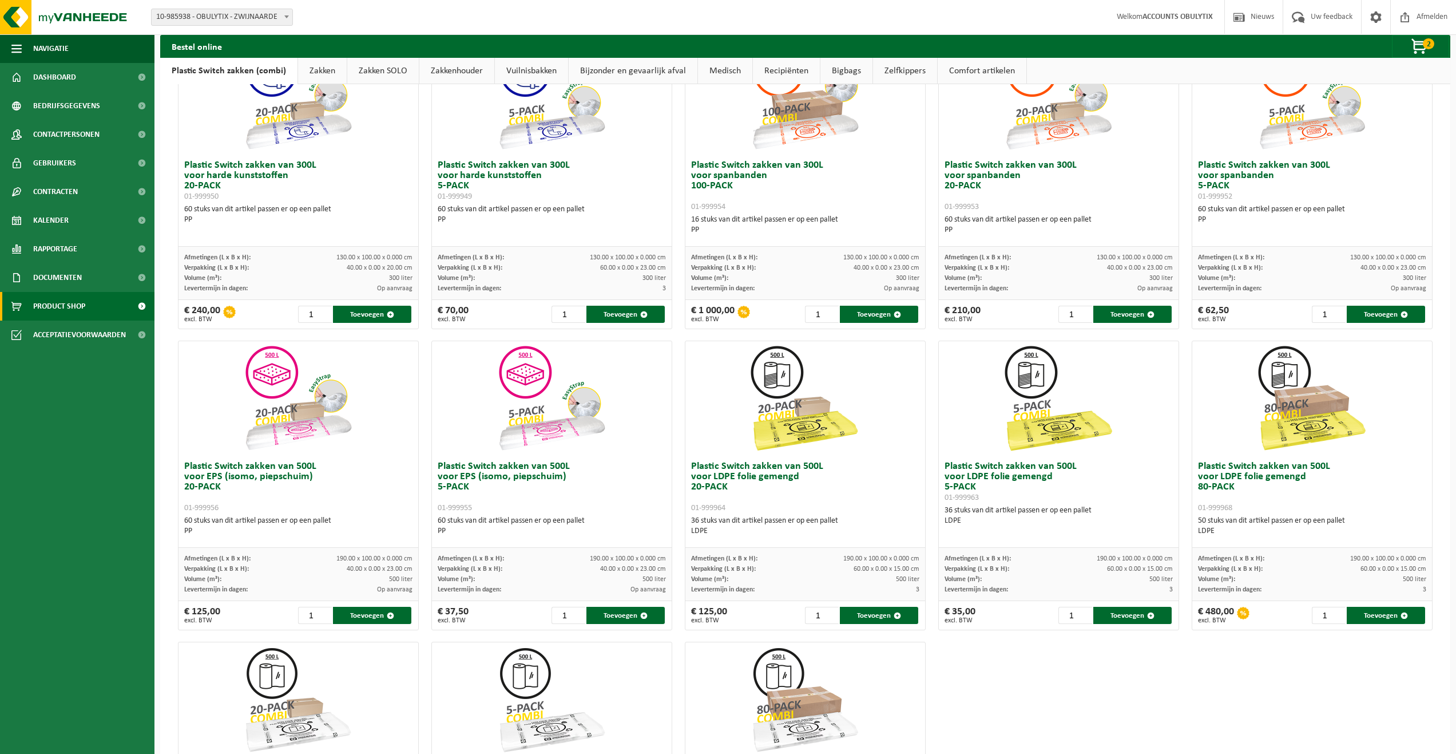
click at [502, 70] on link "Vuilnisbakken" at bounding box center [531, 71] width 73 height 26
